Goal: Task Accomplishment & Management: Manage account settings

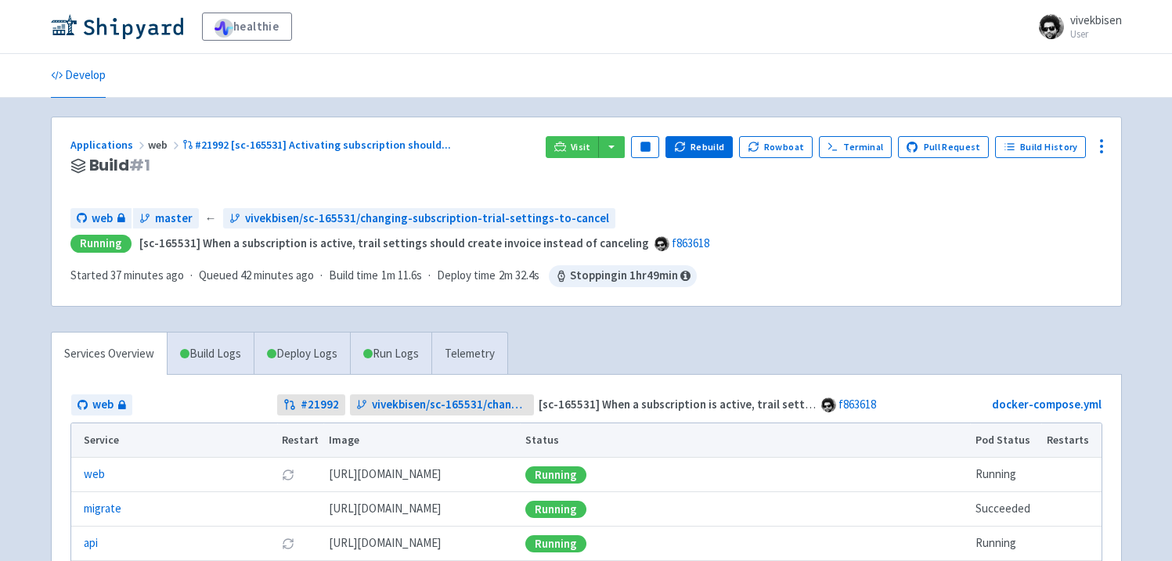
click at [163, 147] on span "web" at bounding box center [165, 145] width 34 height 14
click at [123, 141] on link "Applications" at bounding box center [108, 145] width 77 height 14
click at [726, 152] on button "Rebuild" at bounding box center [698, 147] width 67 height 22
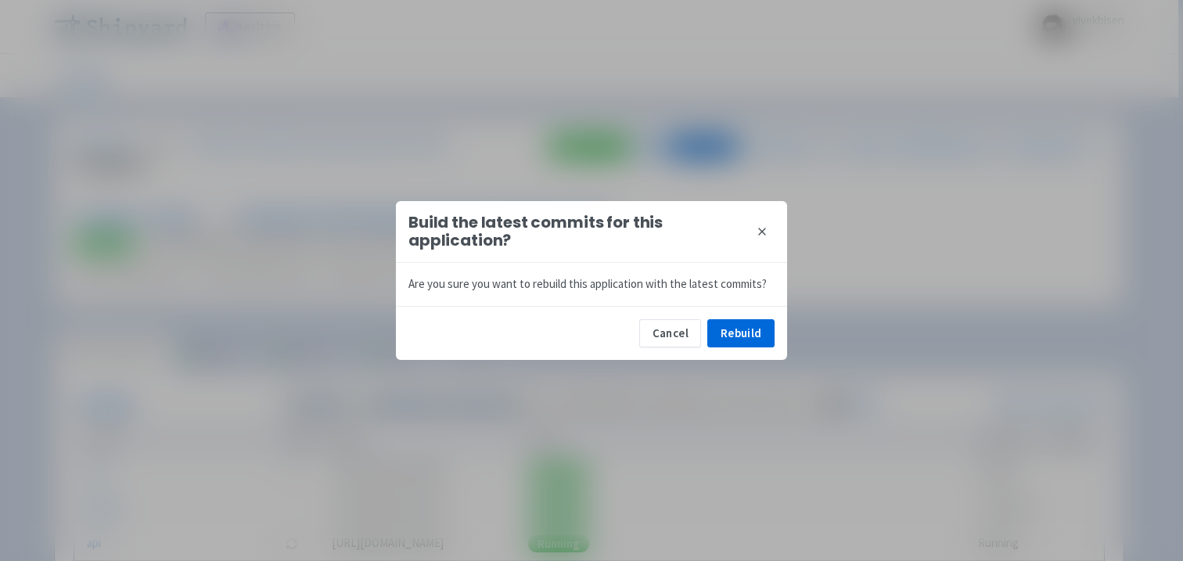
click at [764, 232] on icon at bounding box center [762, 231] width 13 height 13
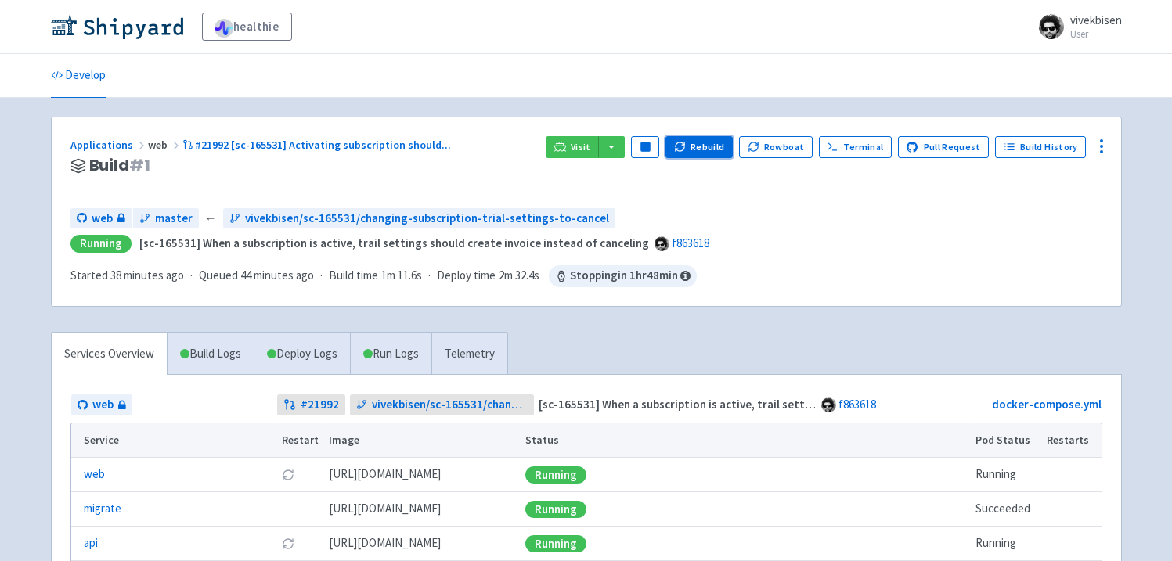
click at [742, 147] on div "Visit Pause Rebuild Rowboat Terminal Pull Request Build History" at bounding box center [824, 165] width 556 height 59
click at [724, 150] on button "Rebuild" at bounding box center [698, 147] width 67 height 22
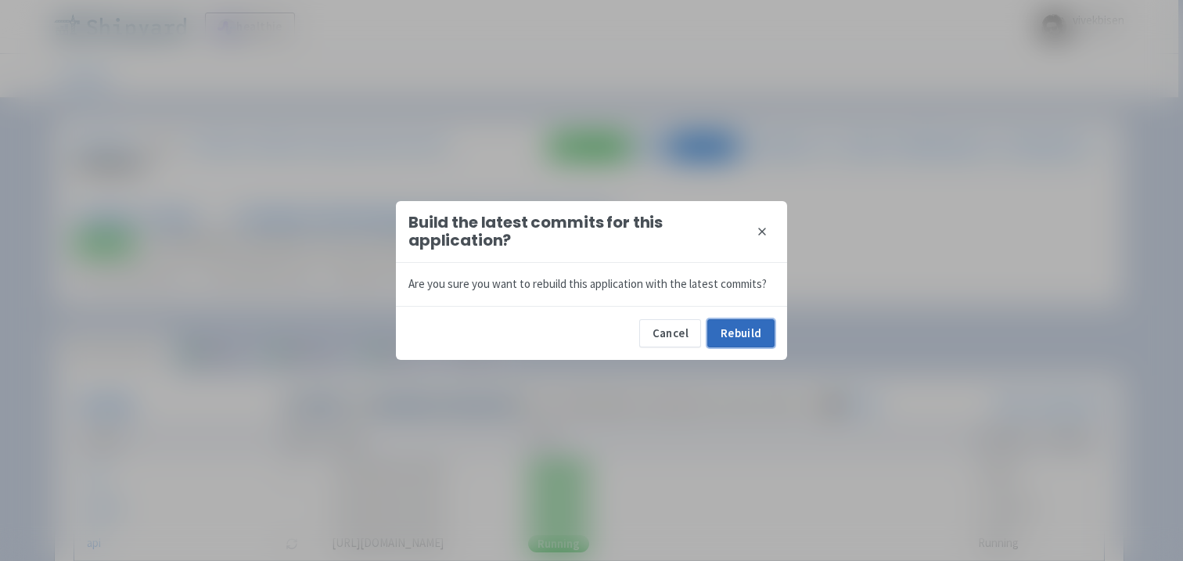
click at [731, 337] on button "Rebuild" at bounding box center [741, 333] width 67 height 28
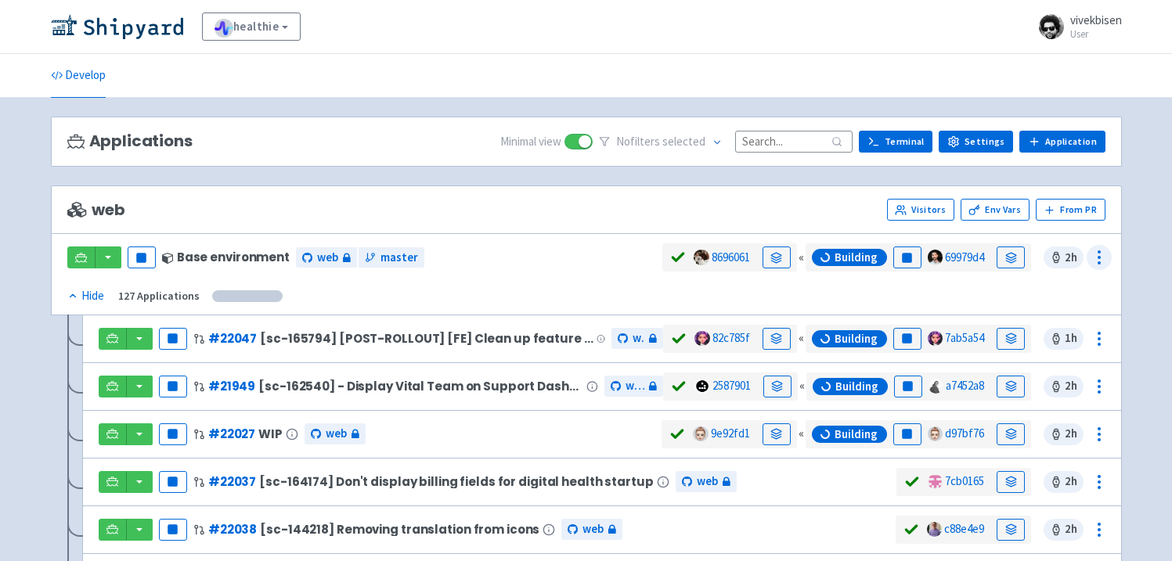
click at [1099, 260] on icon at bounding box center [1099, 257] width 19 height 19
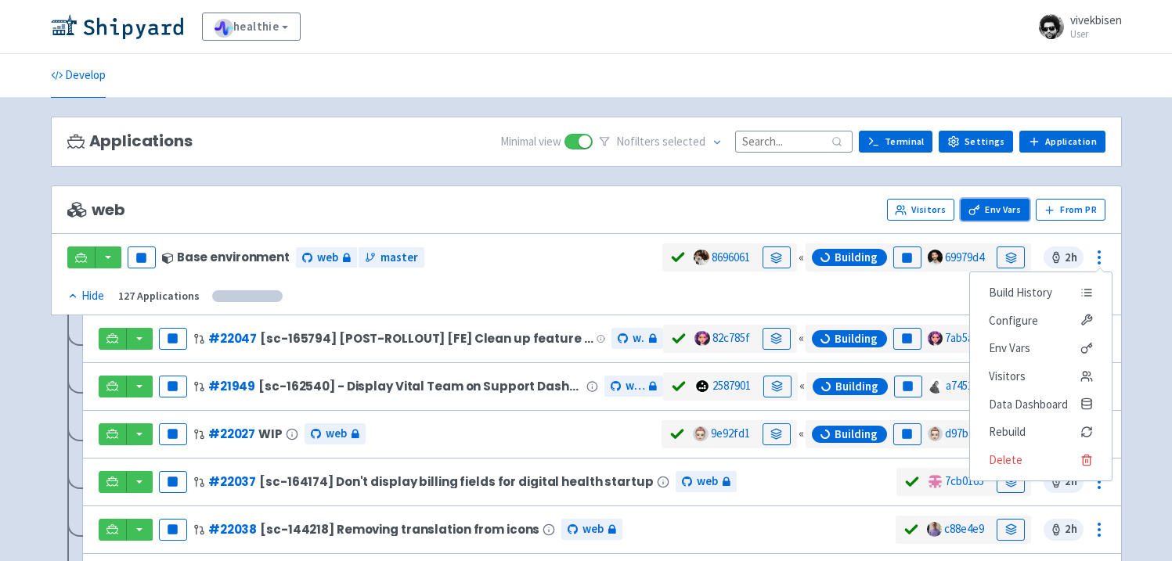
click at [977, 200] on link "Env Vars" at bounding box center [994, 210] width 69 height 22
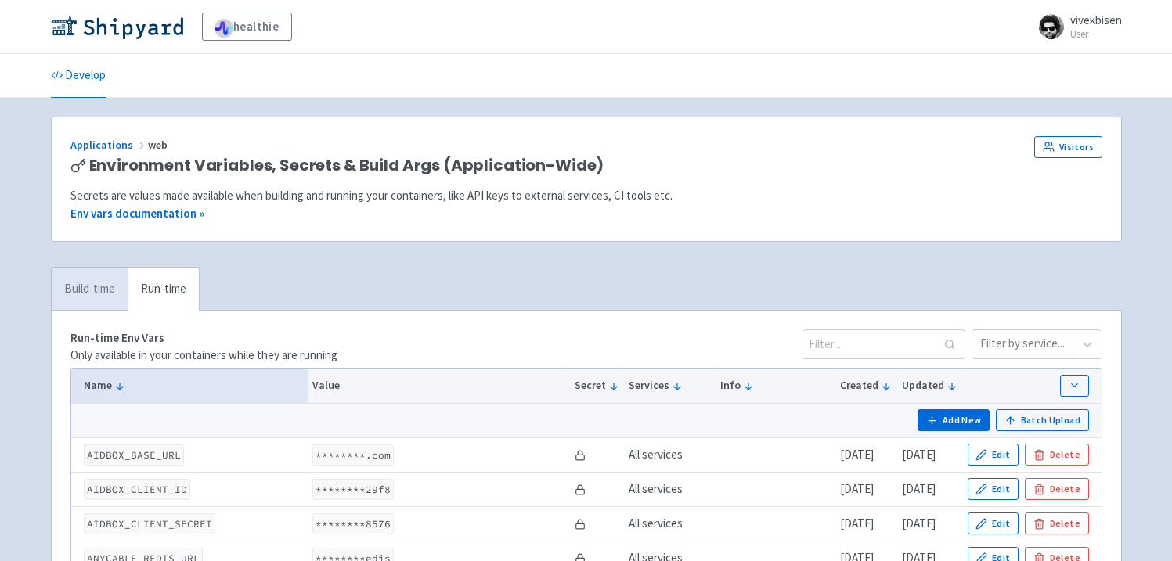
click at [77, 290] on link "Build-time" at bounding box center [90, 289] width 76 height 43
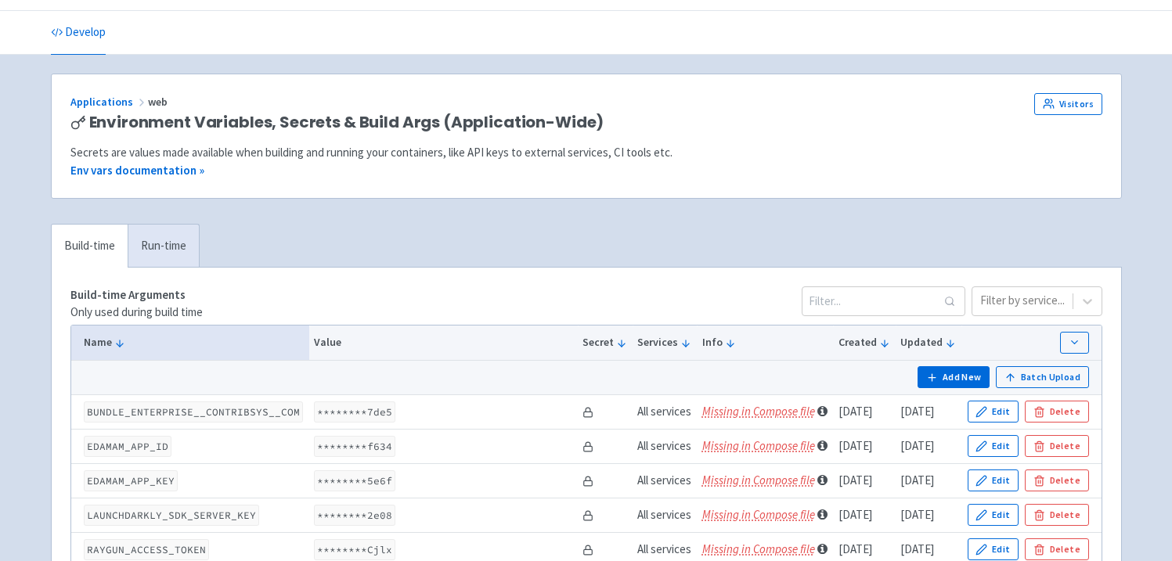
scroll to position [168, 0]
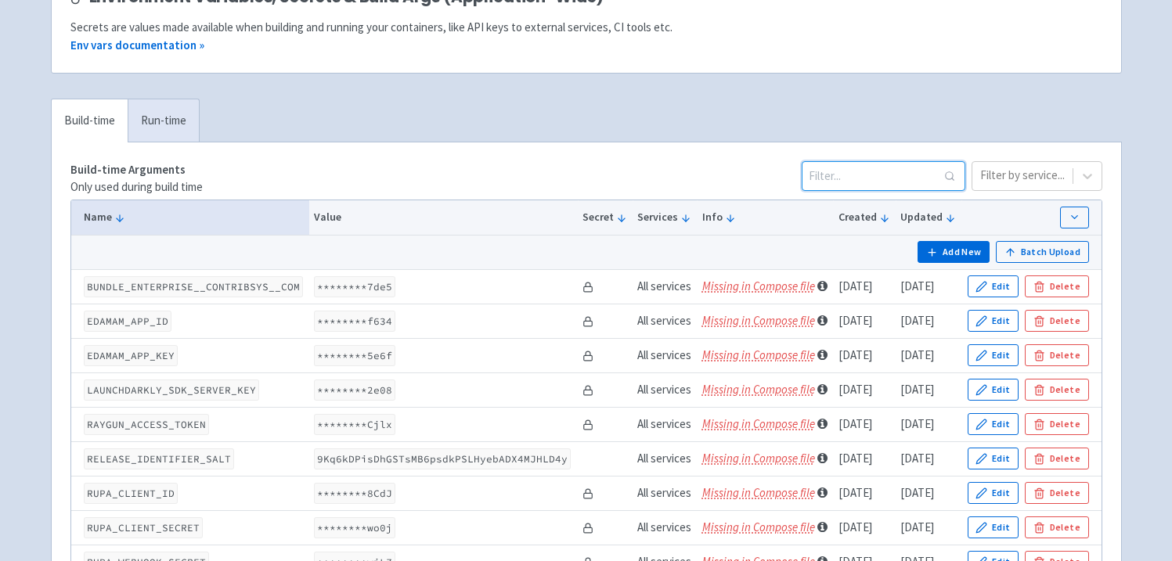
click at [898, 169] on input at bounding box center [883, 176] width 164 height 30
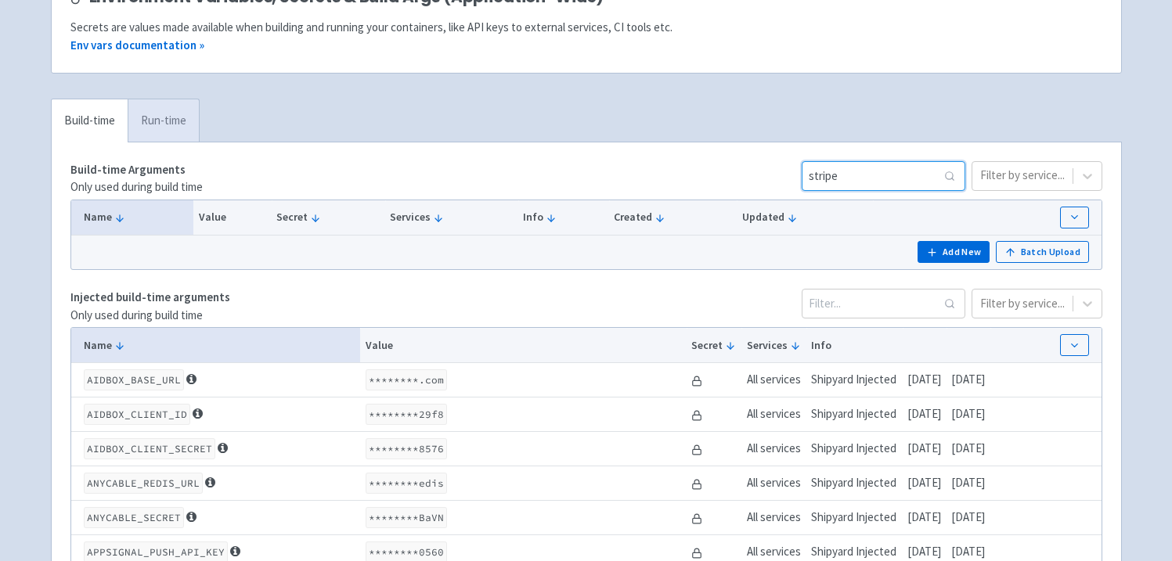
type input "stripe"
click at [176, 122] on link "Run-time" at bounding box center [163, 120] width 71 height 43
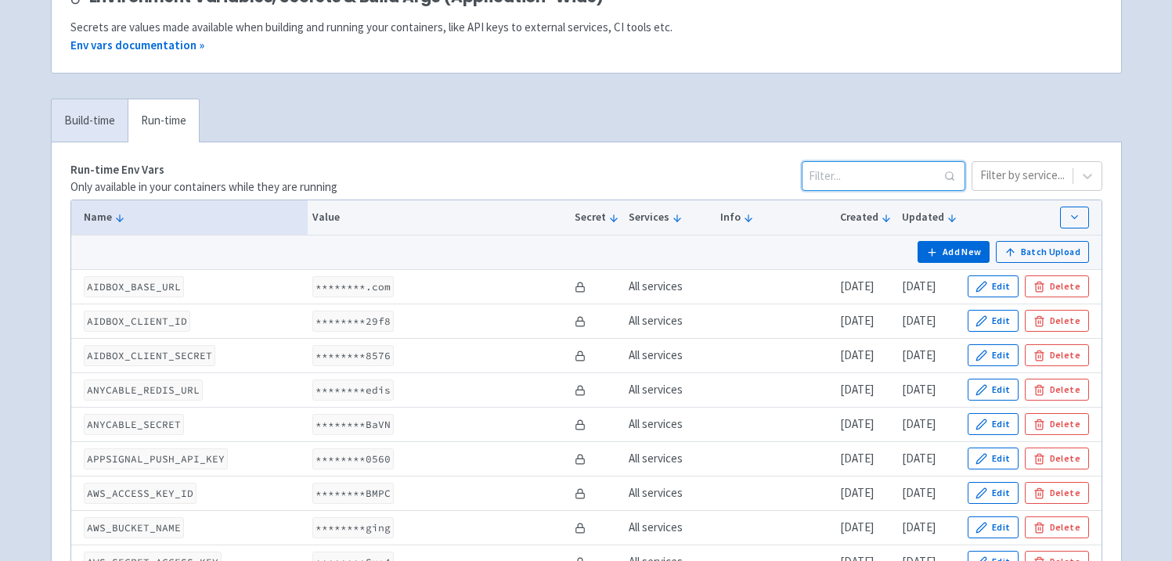
click at [888, 175] on input at bounding box center [883, 176] width 164 height 30
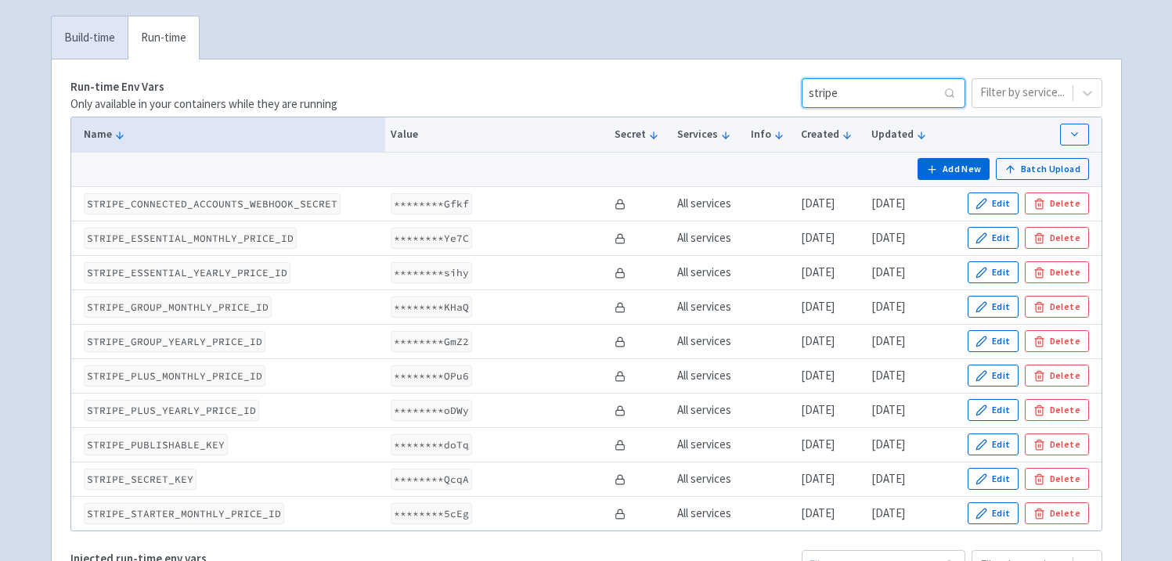
scroll to position [276, 0]
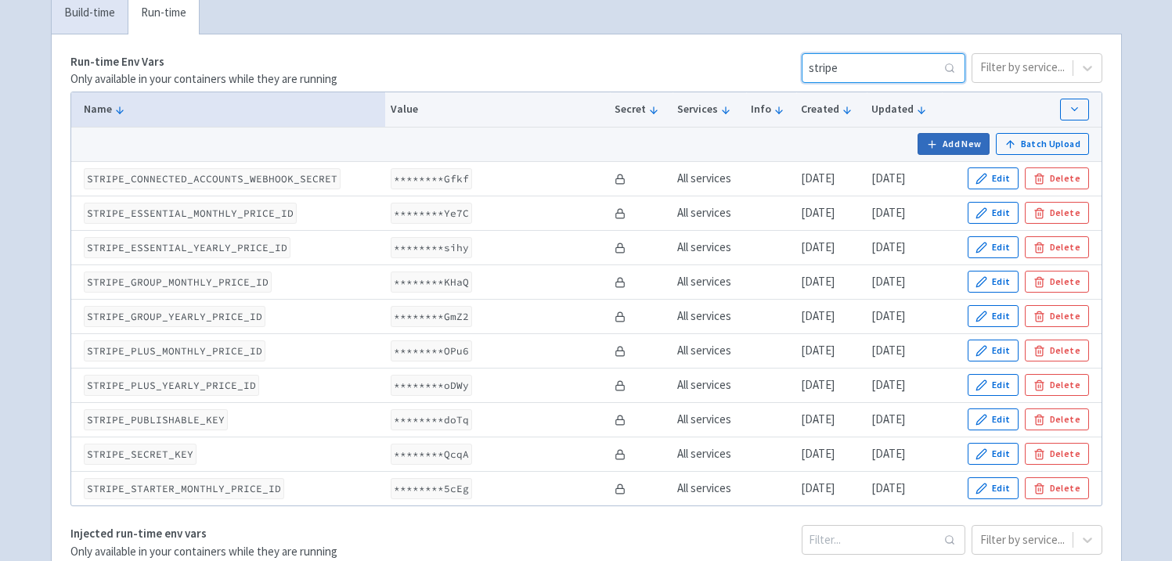
type input "stripe"
click at [941, 149] on button "Add New" at bounding box center [953, 144] width 72 height 22
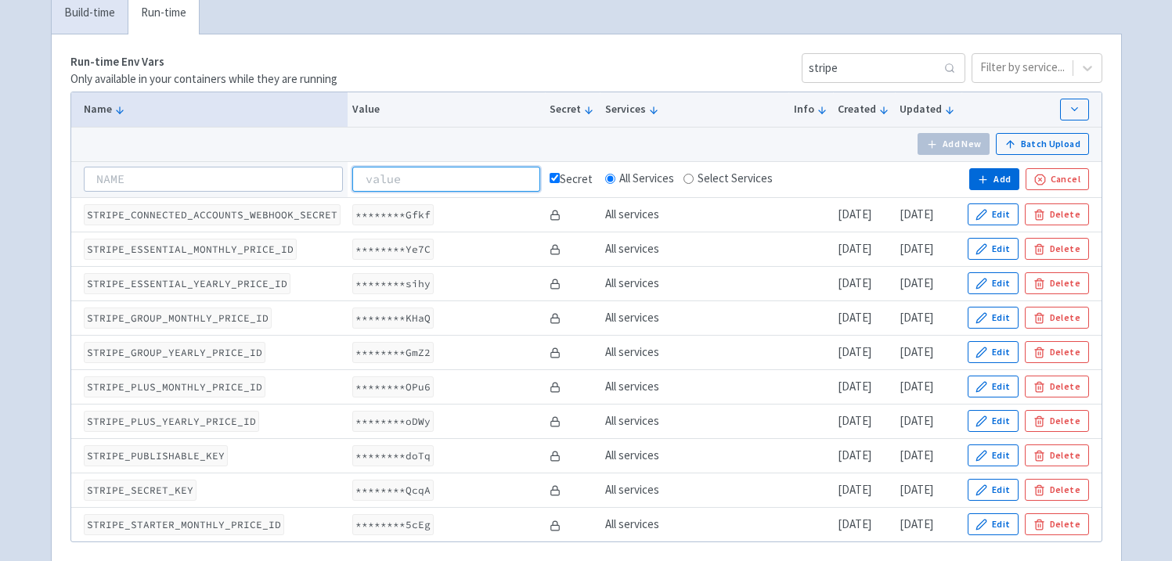
click at [427, 192] on input at bounding box center [445, 179] width 187 height 25
paste input "whsec_gJuAjE4JNQh0M9TFE3RNtvOskqZw6jSc"
type input "whsec_gJuAjE4JNQh0M9TFE3RNtvOskqZw6jSc"
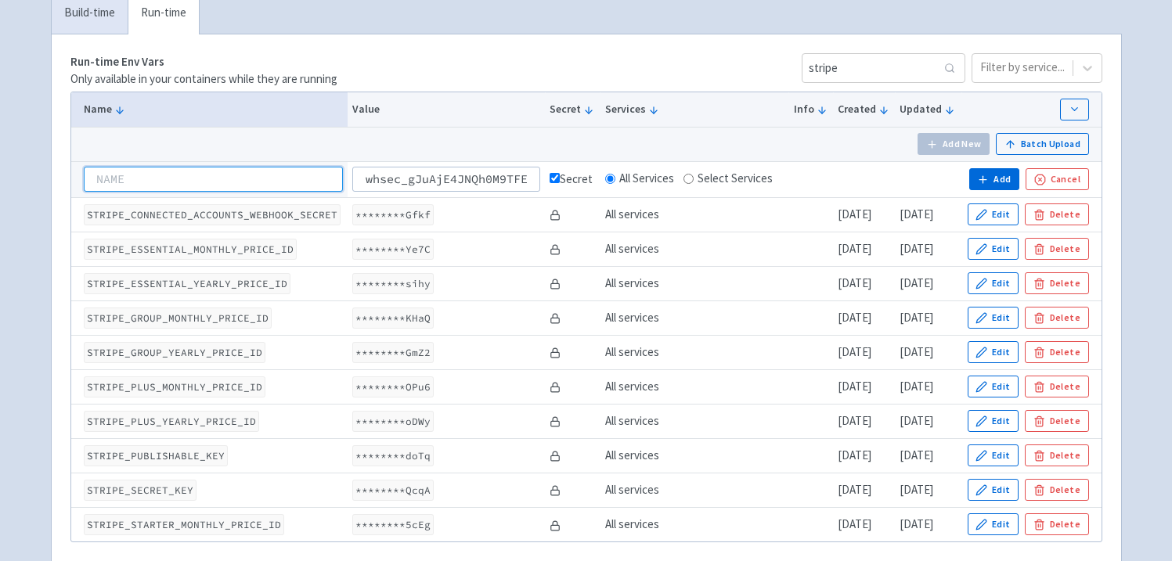
click at [153, 191] on input at bounding box center [213, 179] width 259 height 25
paste input "STRIPE_WEBHOOK_SECRET"
type input "STRIPE_WEBHOOK_SECRET"
click at [1013, 179] on button "Add" at bounding box center [994, 179] width 50 height 22
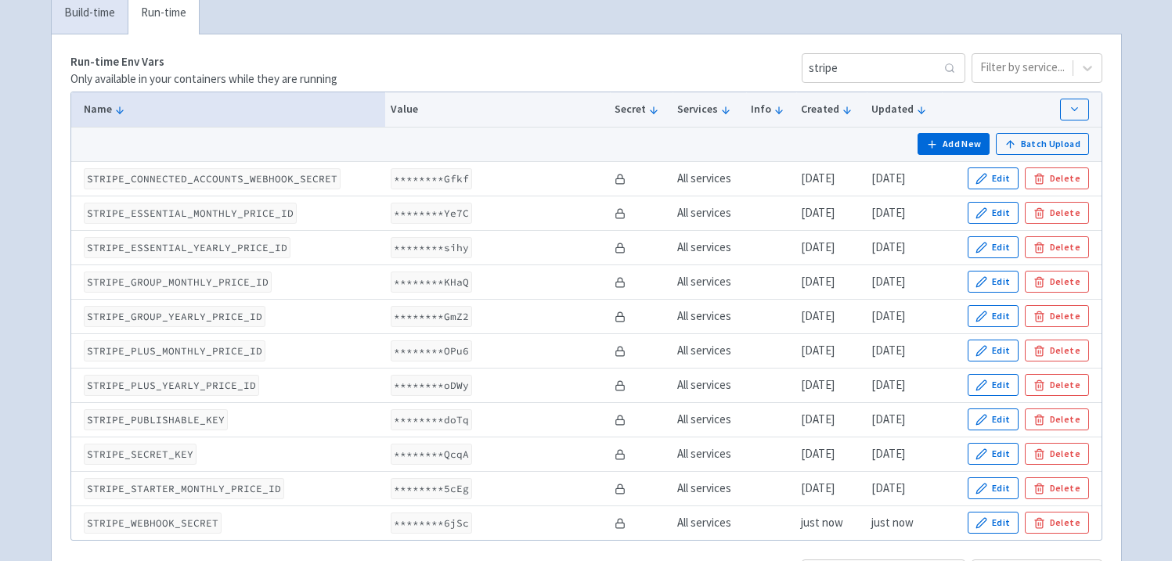
click at [1144, 251] on div "healthie vivekbisen User Profile Sign out Develop" at bounding box center [586, 505] width 1172 height 1563
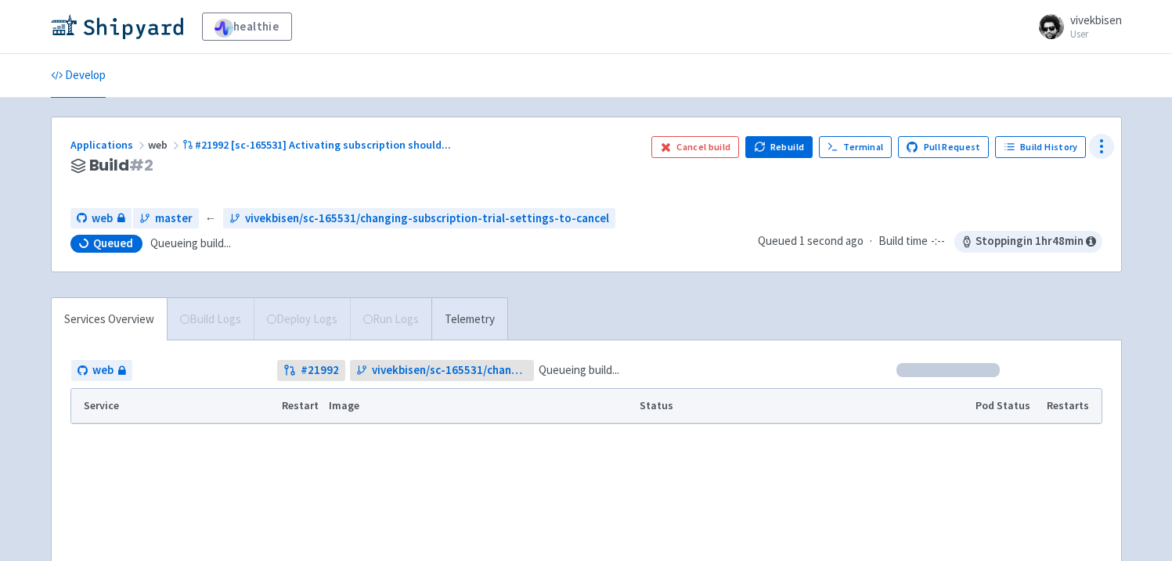
click at [1108, 153] on icon at bounding box center [1101, 146] width 19 height 19
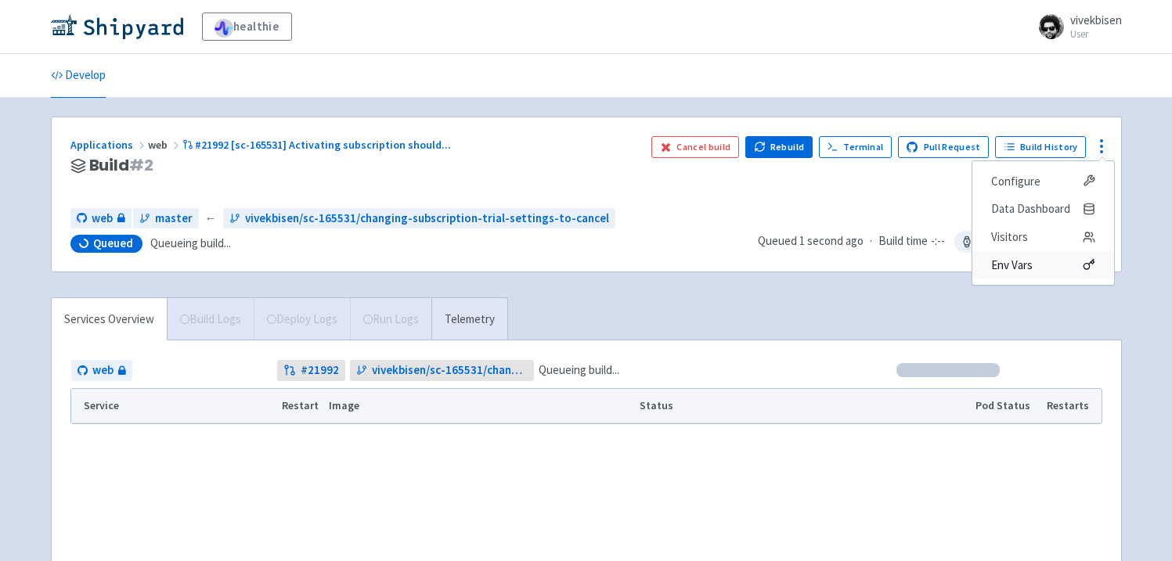
click at [1062, 263] on span "Env Vars" at bounding box center [1043, 265] width 104 height 22
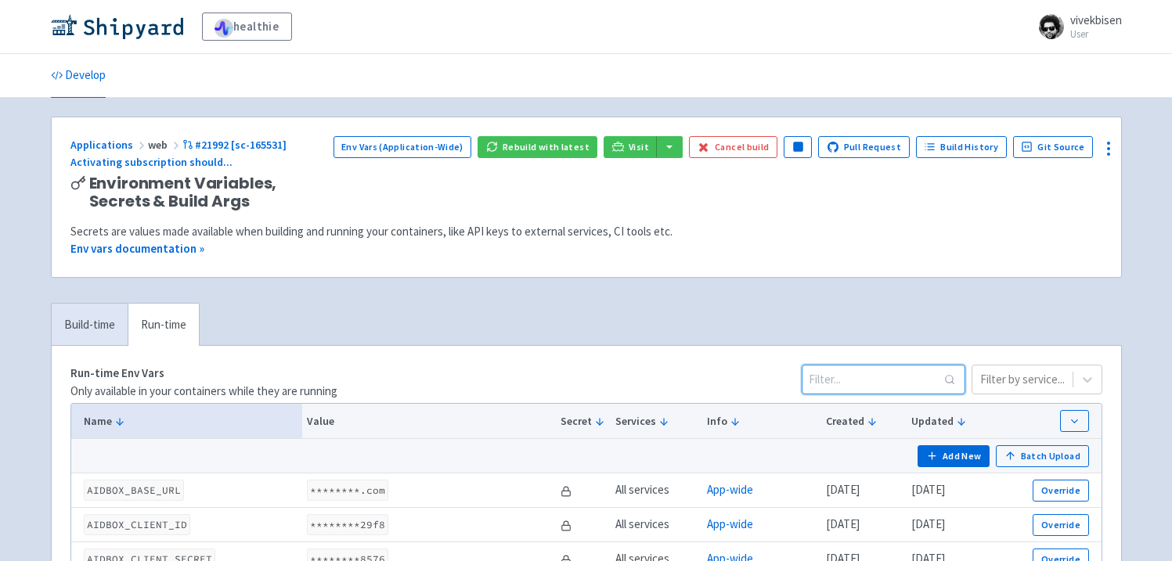
click at [870, 386] on input at bounding box center [883, 380] width 164 height 30
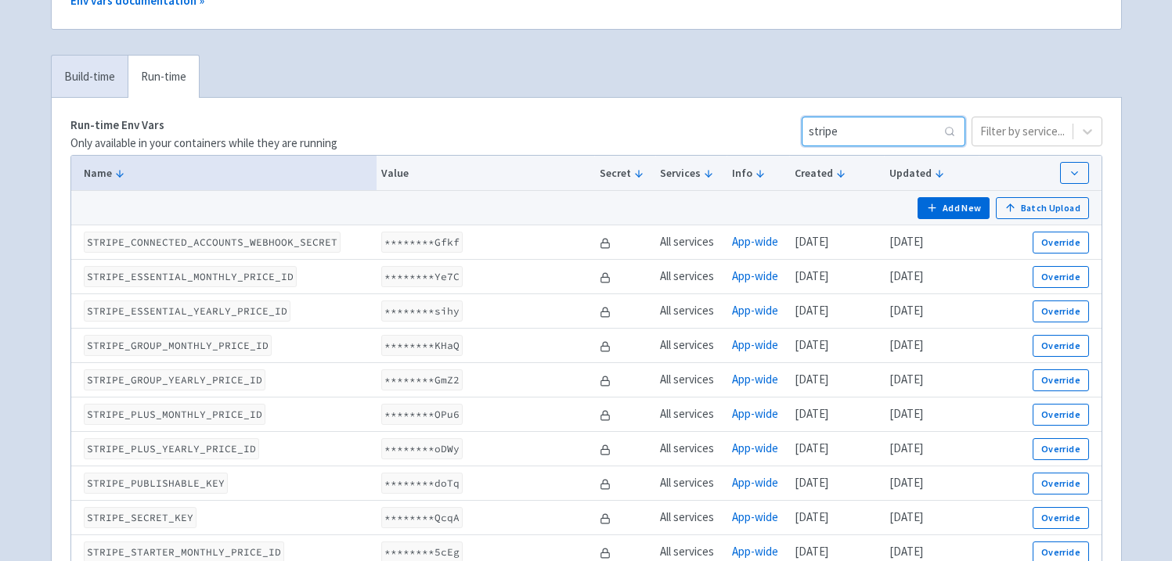
scroll to position [331, 0]
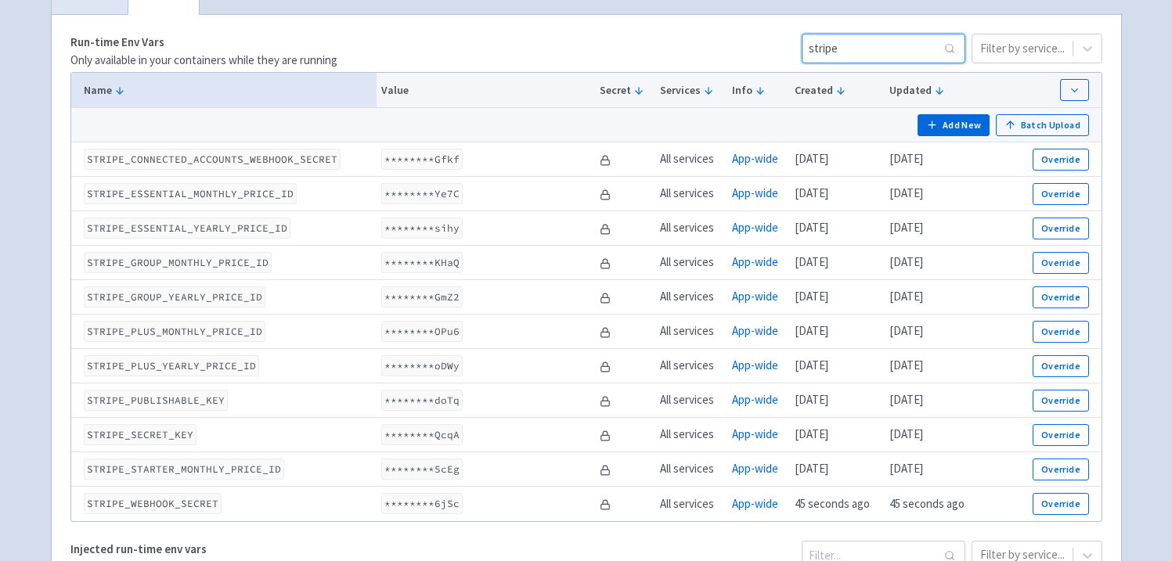
type input "stripe"
click at [423, 504] on code "********6jSc" at bounding box center [421, 503] width 81 height 21
